Goal: Transaction & Acquisition: Purchase product/service

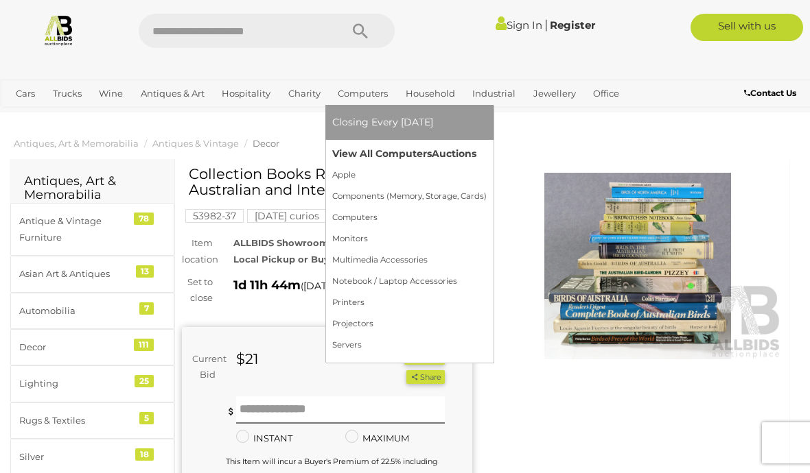
click at [353, 158] on link "View All Computers Auctions" at bounding box center [409, 153] width 154 height 21
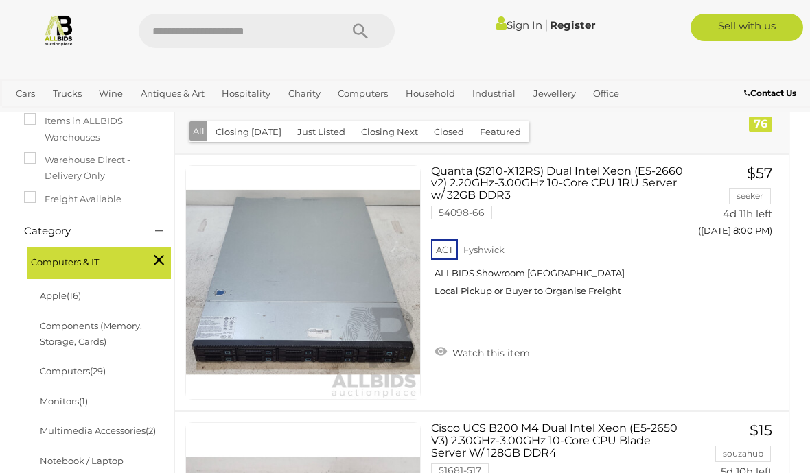
scroll to position [225, 0]
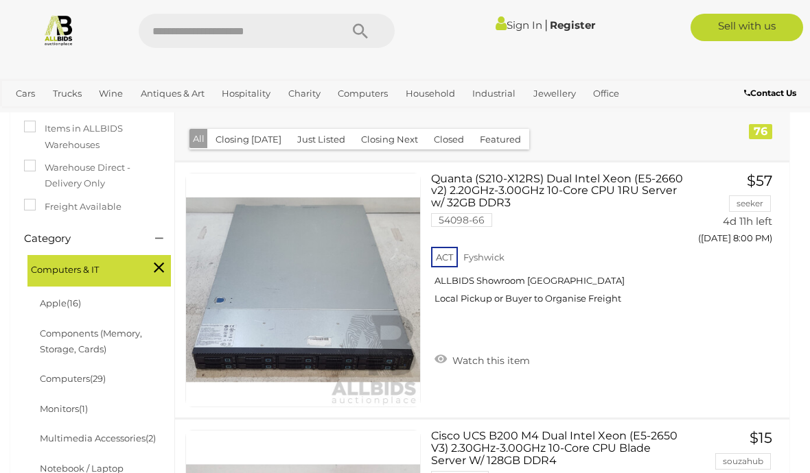
click at [386, 130] on button "Closing Next" at bounding box center [389, 139] width 73 height 21
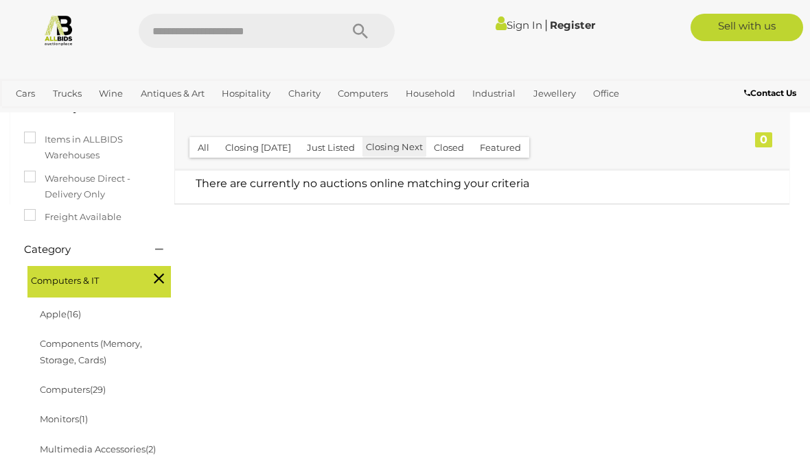
scroll to position [165, 0]
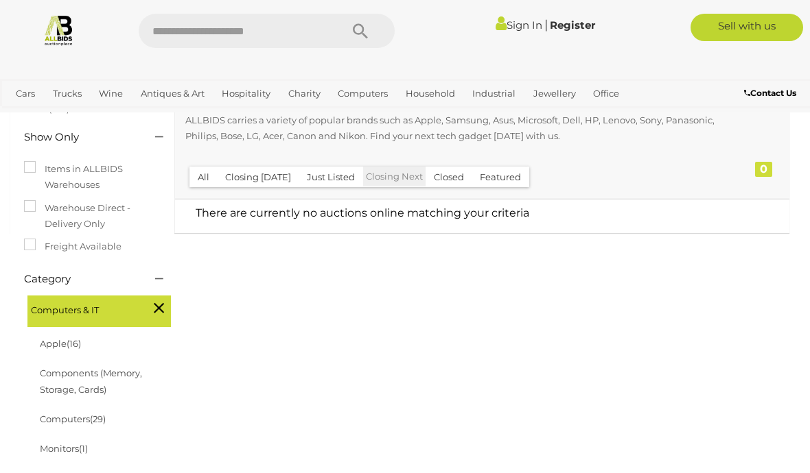
click at [337, 172] on button "Just Listed" at bounding box center [330, 177] width 64 height 21
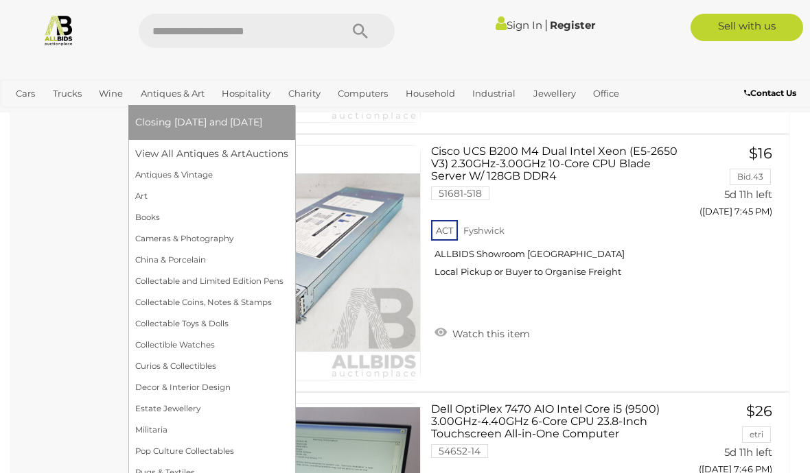
scroll to position [5935, 0]
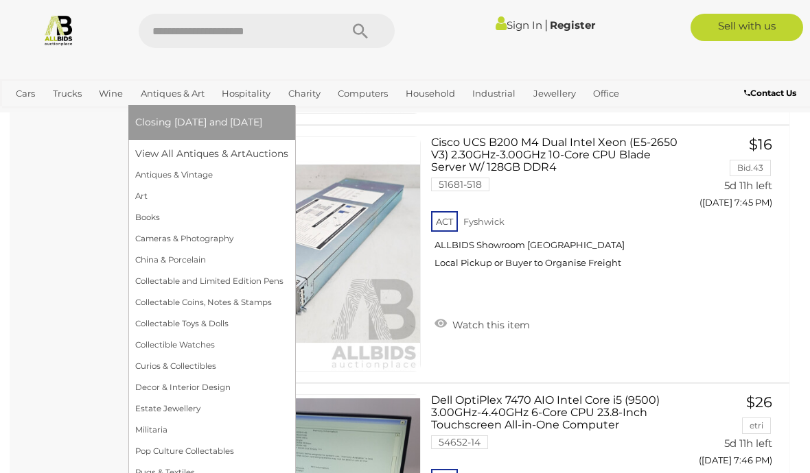
click at [162, 87] on link "Antiques & Art" at bounding box center [172, 93] width 75 height 23
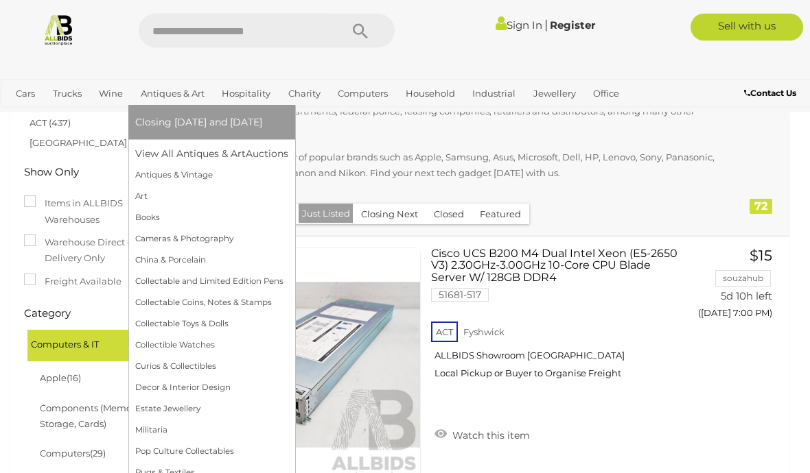
scroll to position [180, 0]
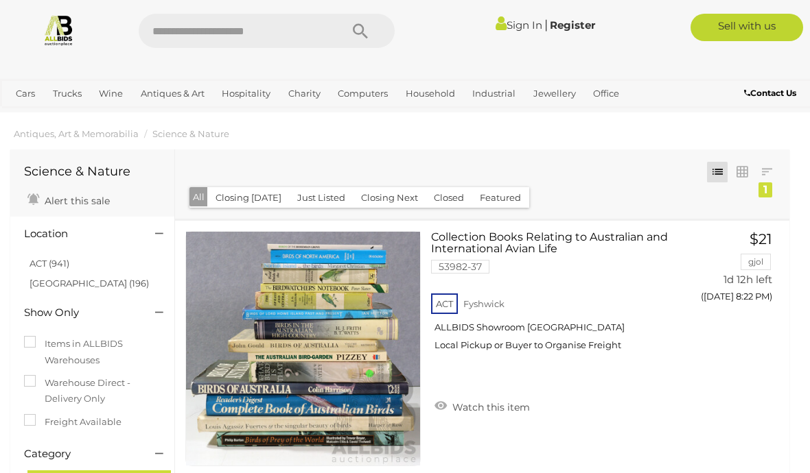
scroll to position [11, 0]
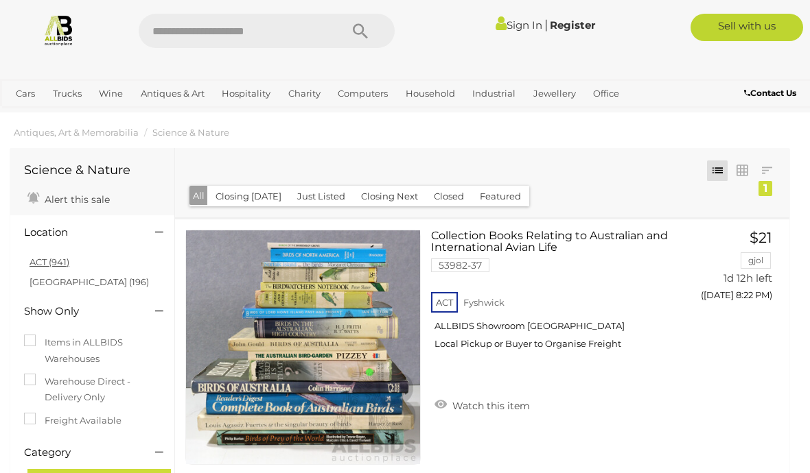
click at [44, 264] on link "ACT (941)" at bounding box center [50, 262] width 40 height 11
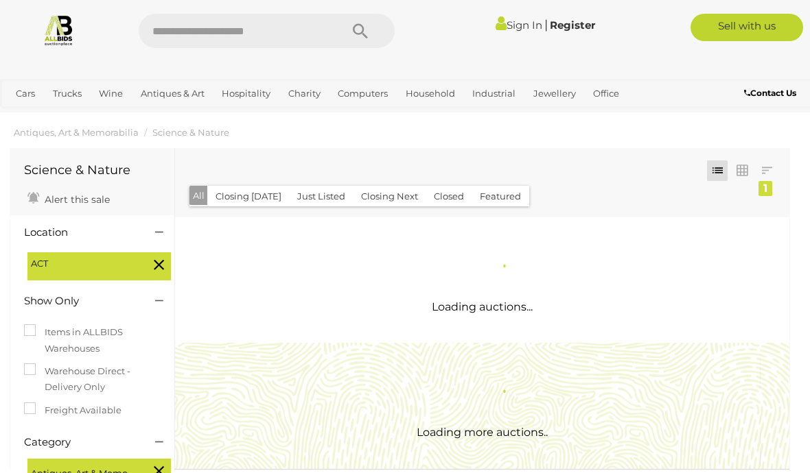
scroll to position [0, 0]
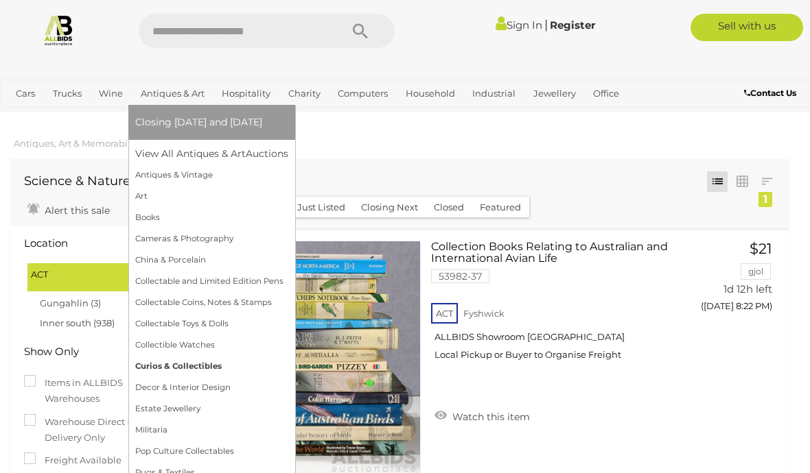
click at [156, 368] on link "Curios & Collectibles" at bounding box center [211, 366] width 153 height 21
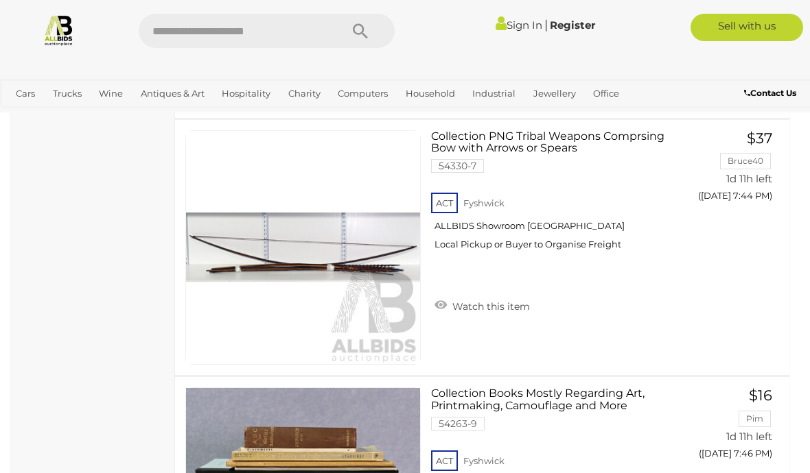
scroll to position [4625, 0]
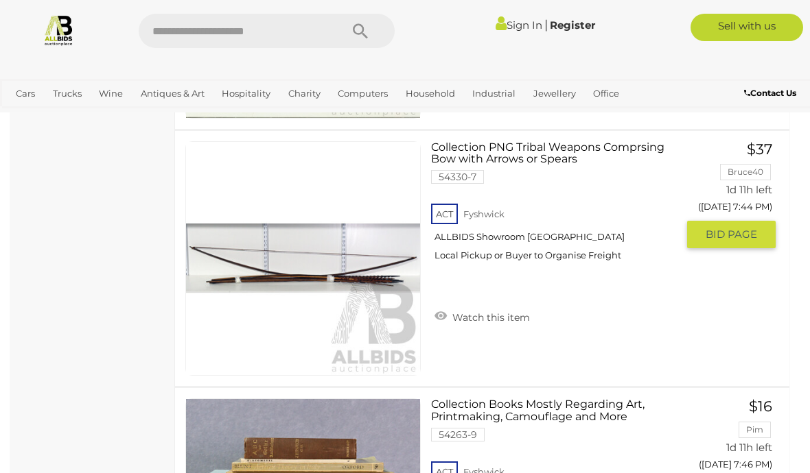
click at [725, 223] on button "GO TO BID PAGE" at bounding box center [731, 234] width 89 height 27
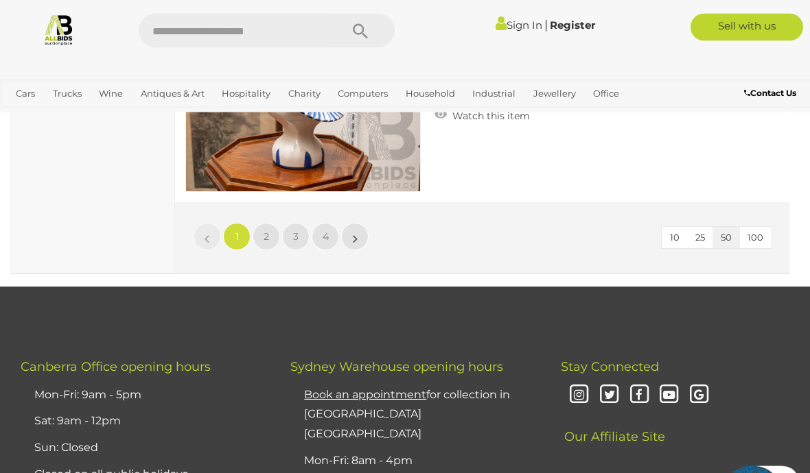
scroll to position [13062, 0]
click at [267, 231] on span "2" at bounding box center [265, 237] width 5 height 12
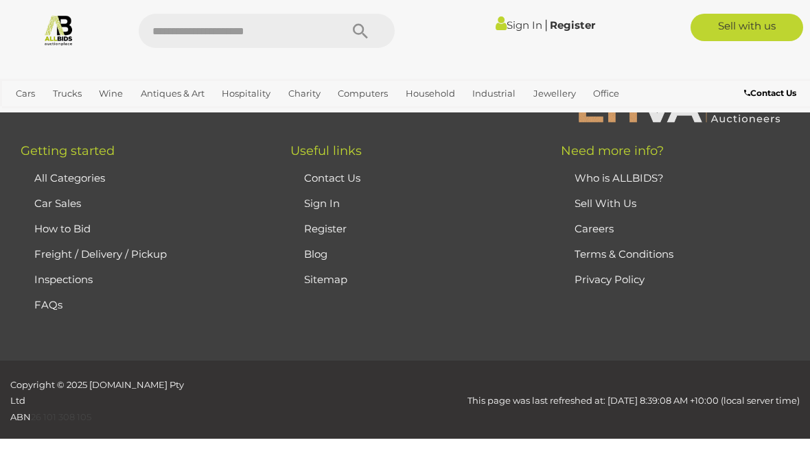
scroll to position [230, 0]
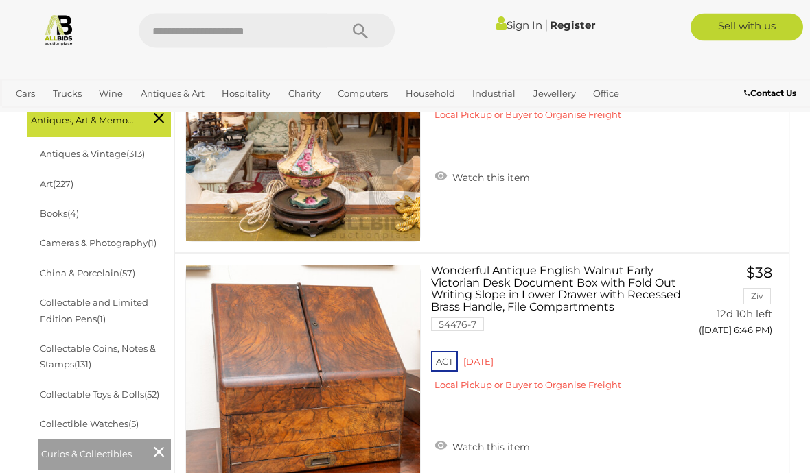
scroll to position [375, 0]
click at [61, 27] on img at bounding box center [59, 30] width 32 height 32
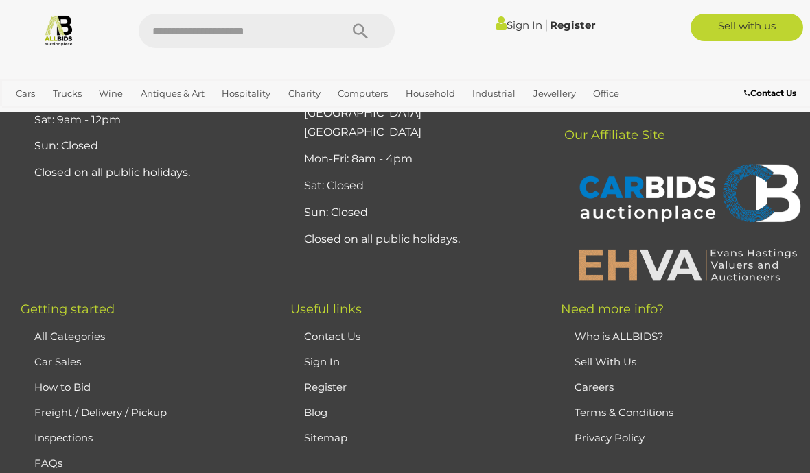
scroll to position [6711, 0]
